Goal: Task Accomplishment & Management: Use online tool/utility

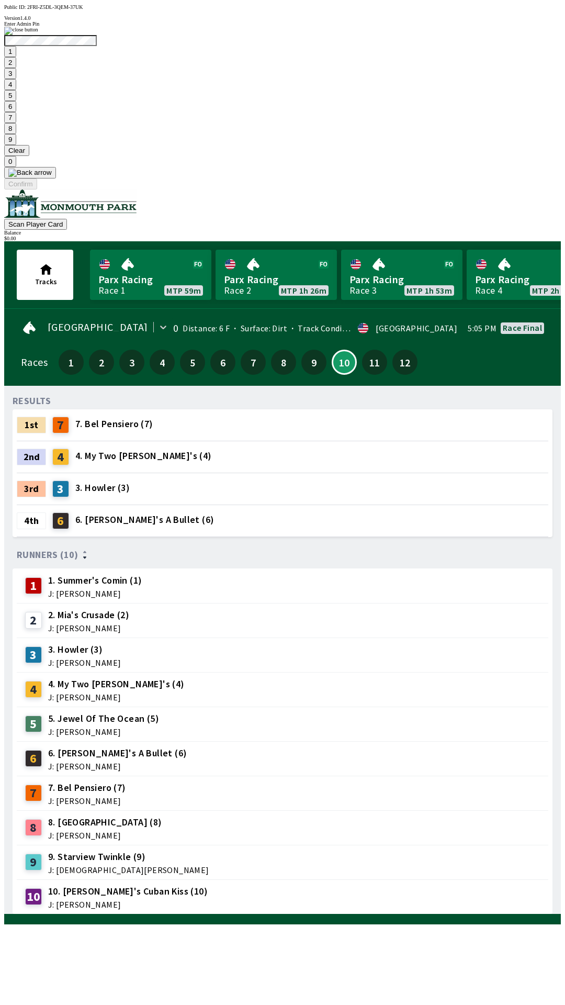
click at [16, 145] on button "9" at bounding box center [10, 139] width 12 height 11
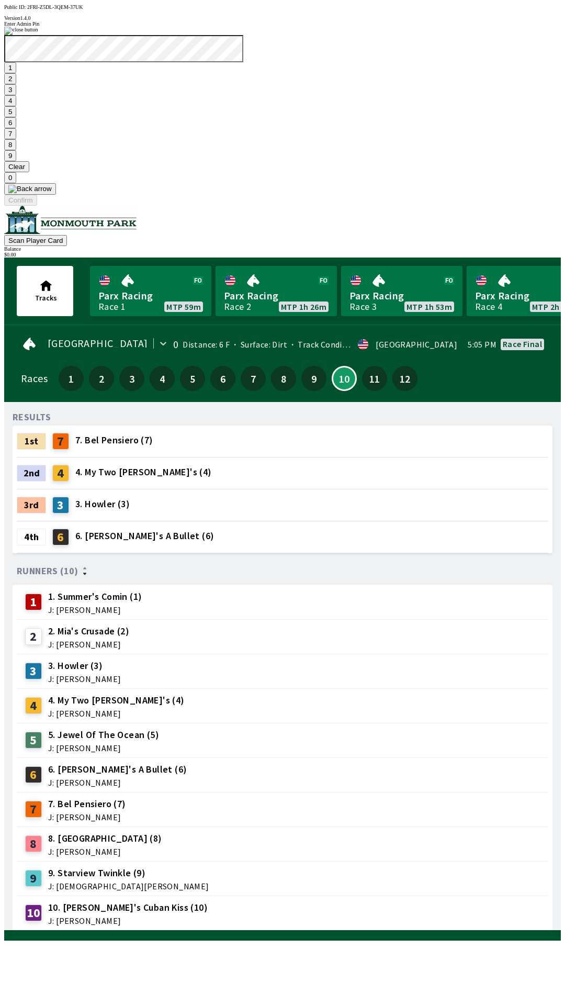
click at [16, 139] on button "7" at bounding box center [10, 133] width 12 height 11
click at [16, 95] on button "3" at bounding box center [10, 89] width 12 height 11
click at [37, 206] on button "Confirm" at bounding box center [20, 200] width 33 height 11
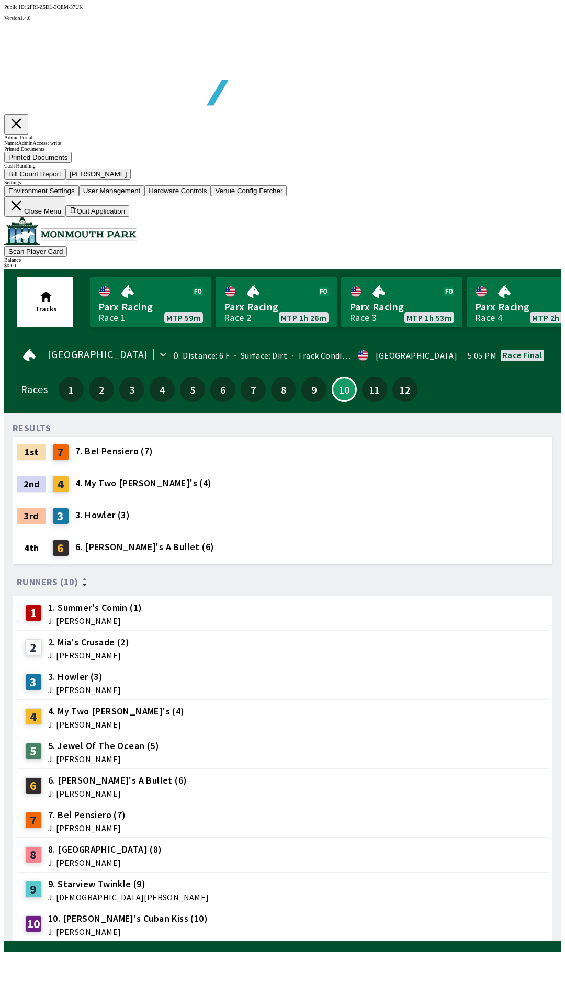
click at [65, 180] on button "Bill Count Report" at bounding box center [34, 174] width 61 height 11
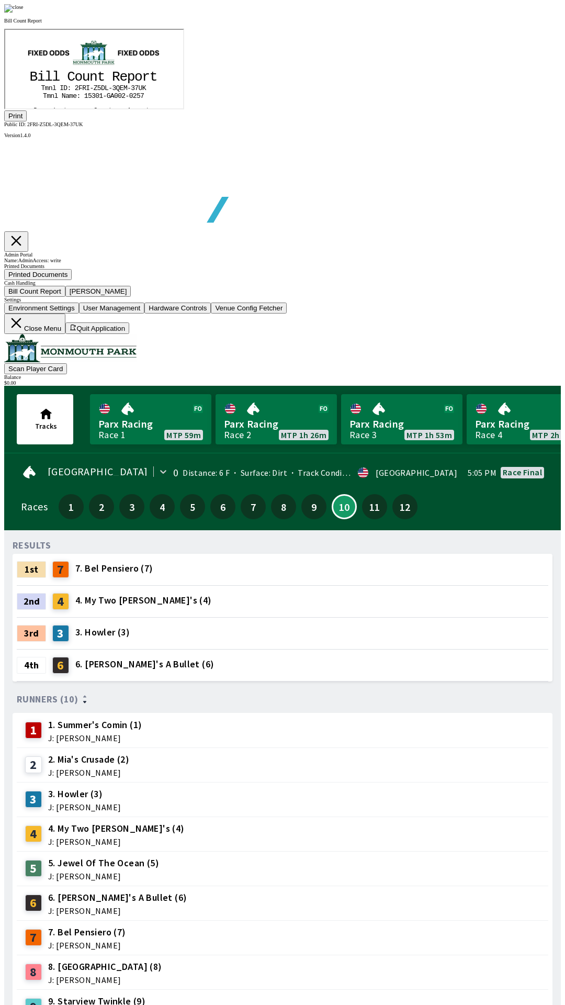
click at [27, 121] on button "Print" at bounding box center [15, 115] width 23 height 11
click at [479, 13] on div at bounding box center [282, 8] width 557 height 8
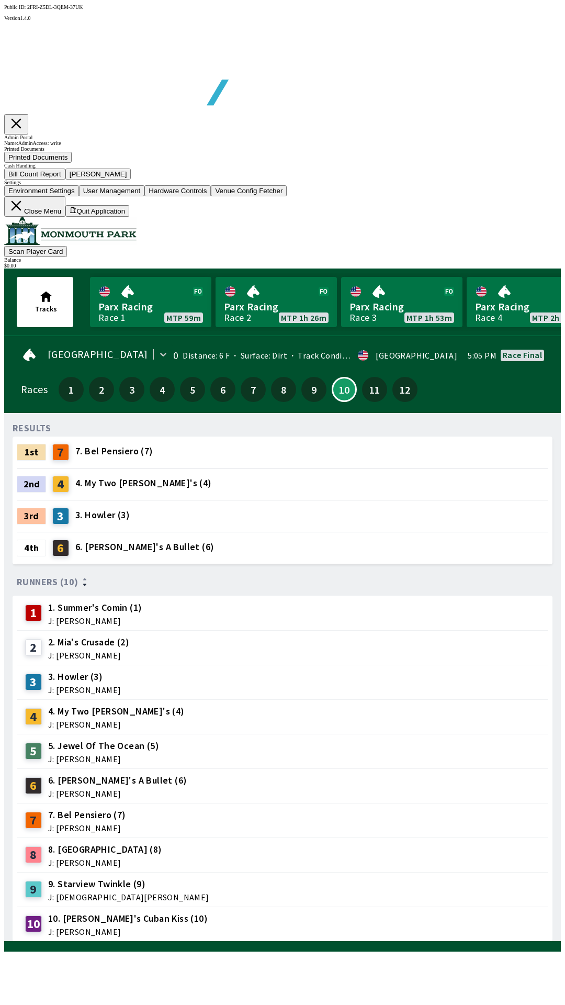
click at [131, 180] on button "[PERSON_NAME]" at bounding box center [98, 174] width 66 height 11
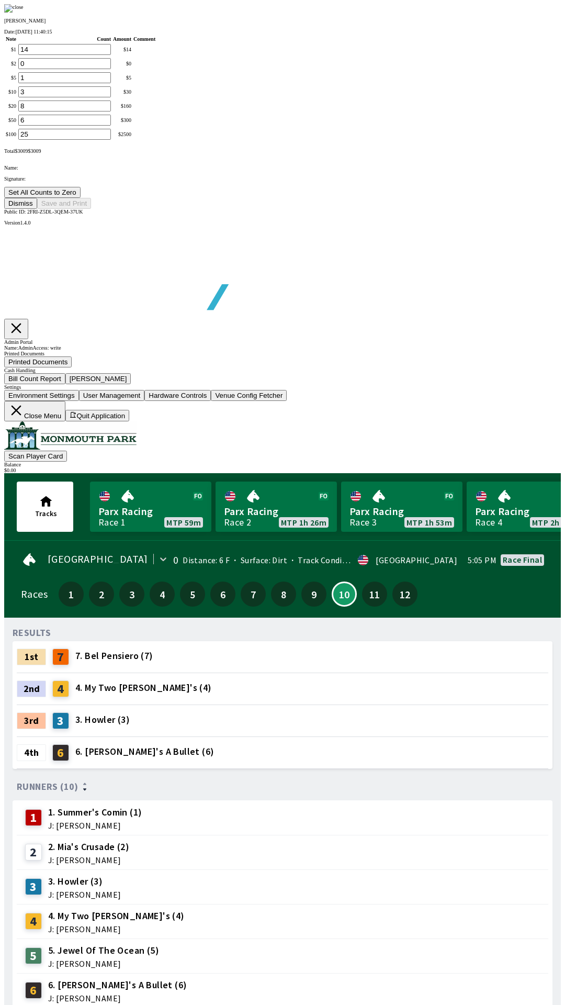
click at [81, 198] on button "Set All Counts to Zero" at bounding box center [42, 192] width 76 height 11
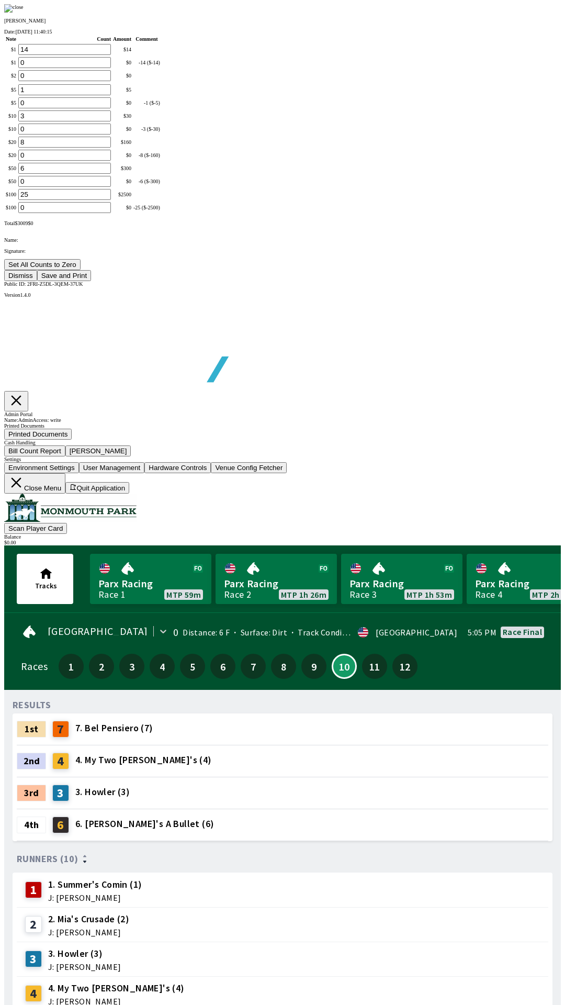
click at [91, 281] on button "Save and Print" at bounding box center [64, 275] width 54 height 11
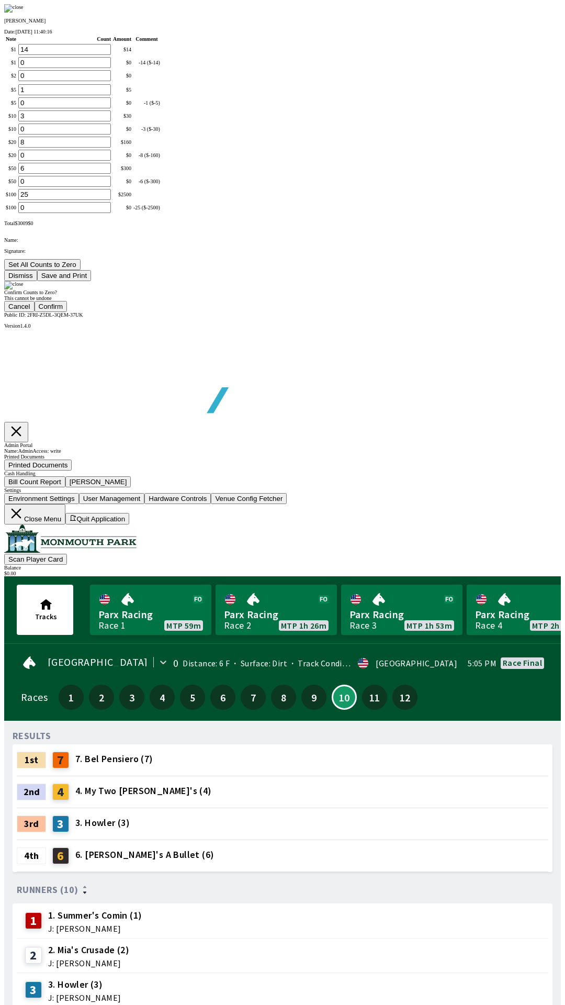
click at [68, 312] on button "Confirm" at bounding box center [51, 306] width 33 height 11
type input "0"
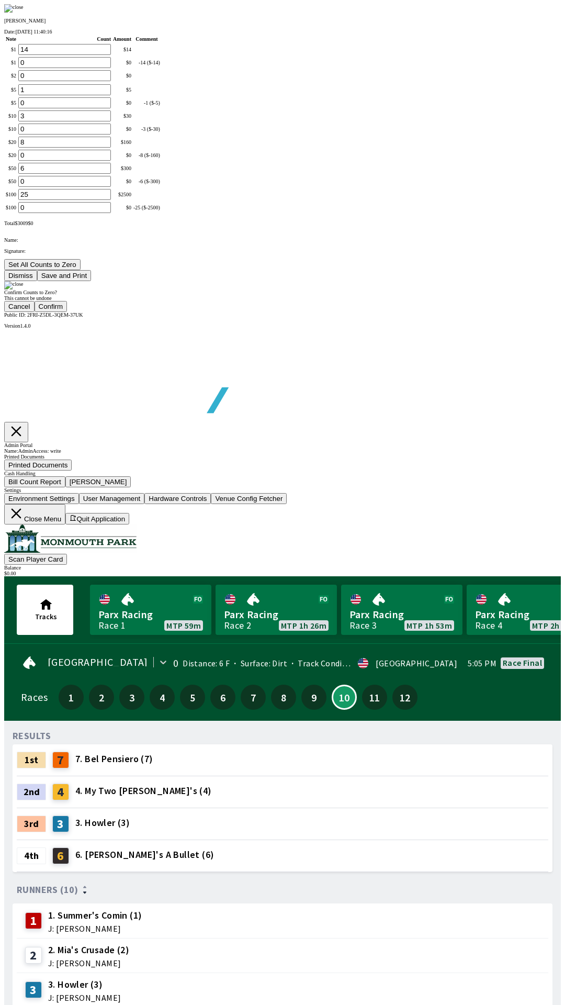
type input "0"
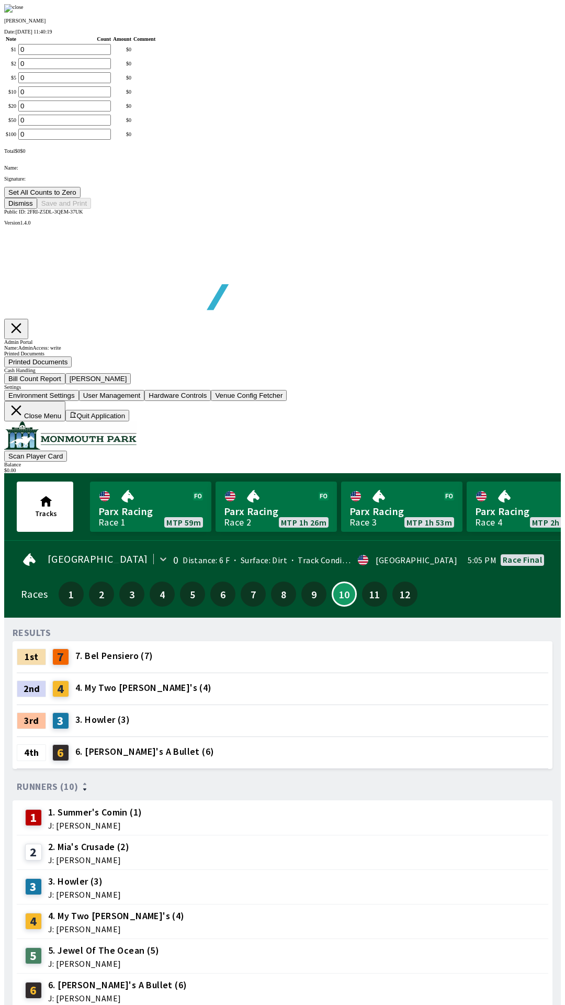
click at [37, 209] on button "Dismiss" at bounding box center [20, 203] width 33 height 11
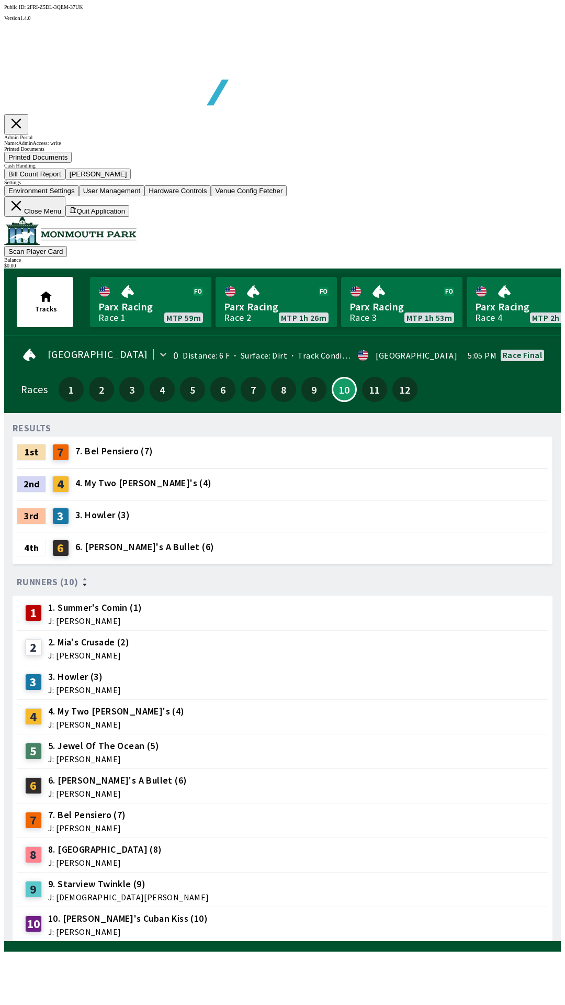
click at [24, 214] on icon at bounding box center [16, 206] width 16 height 16
